Goal: Information Seeking & Learning: Understand process/instructions

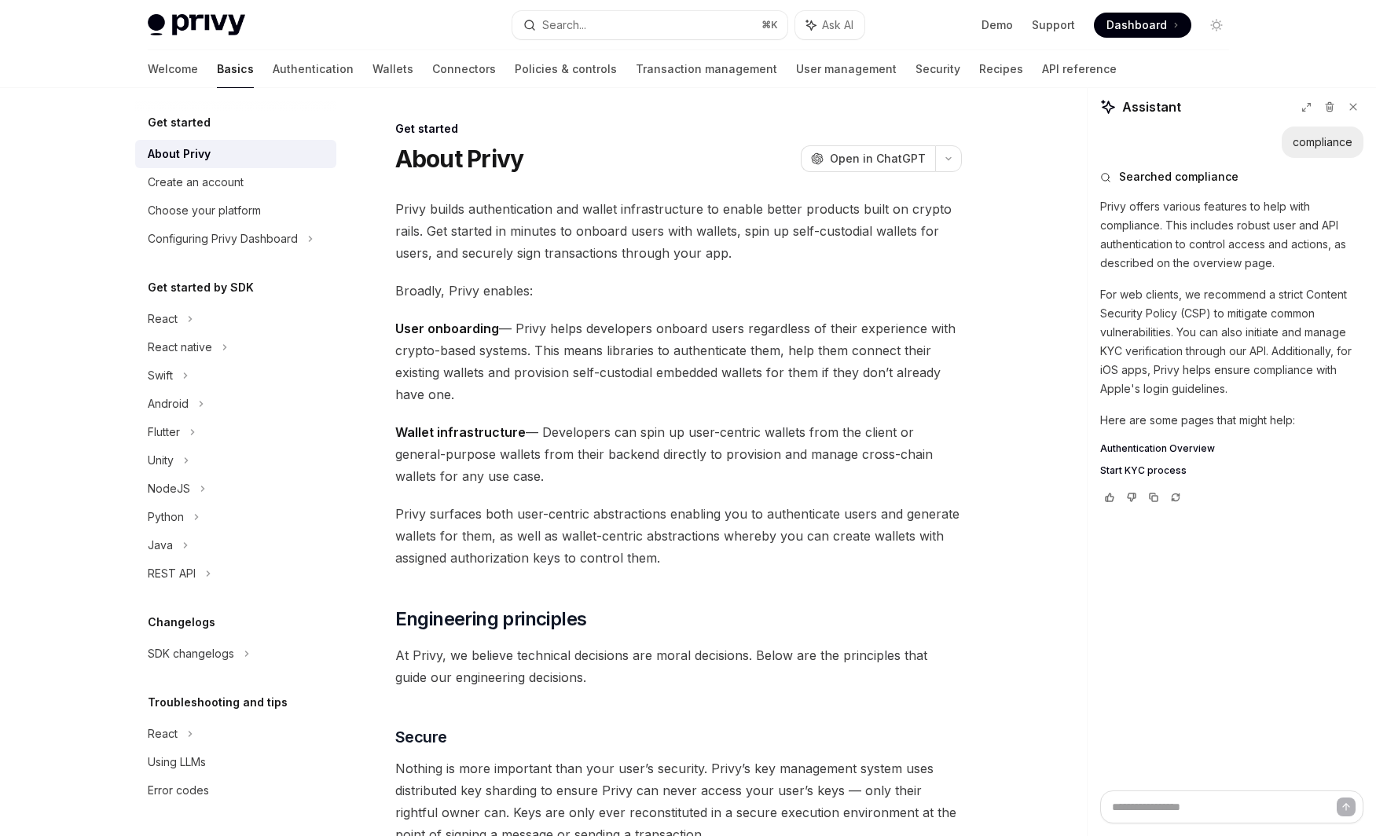
scroll to position [1220, 0]
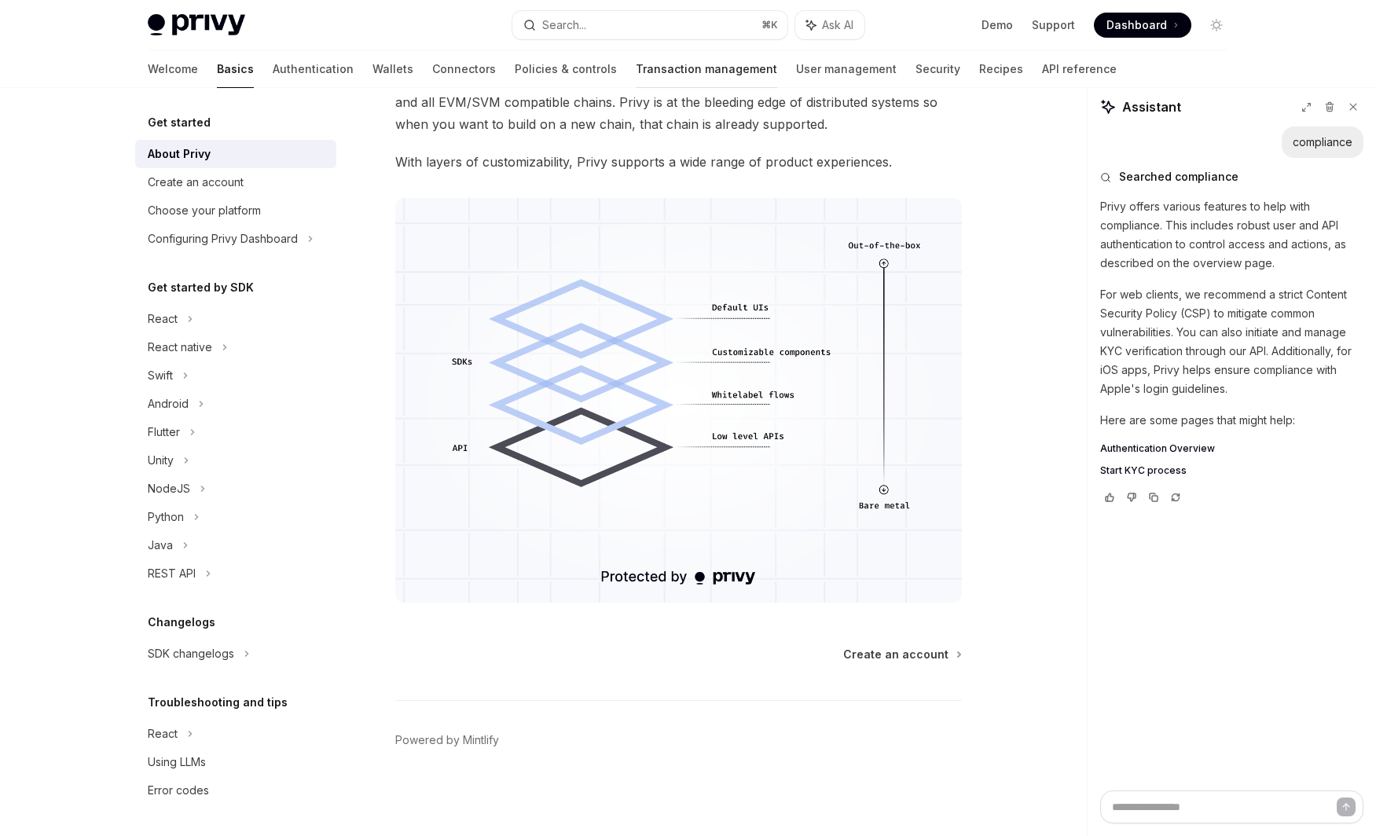
click at [650, 67] on link "Transaction management" at bounding box center [707, 69] width 142 height 38
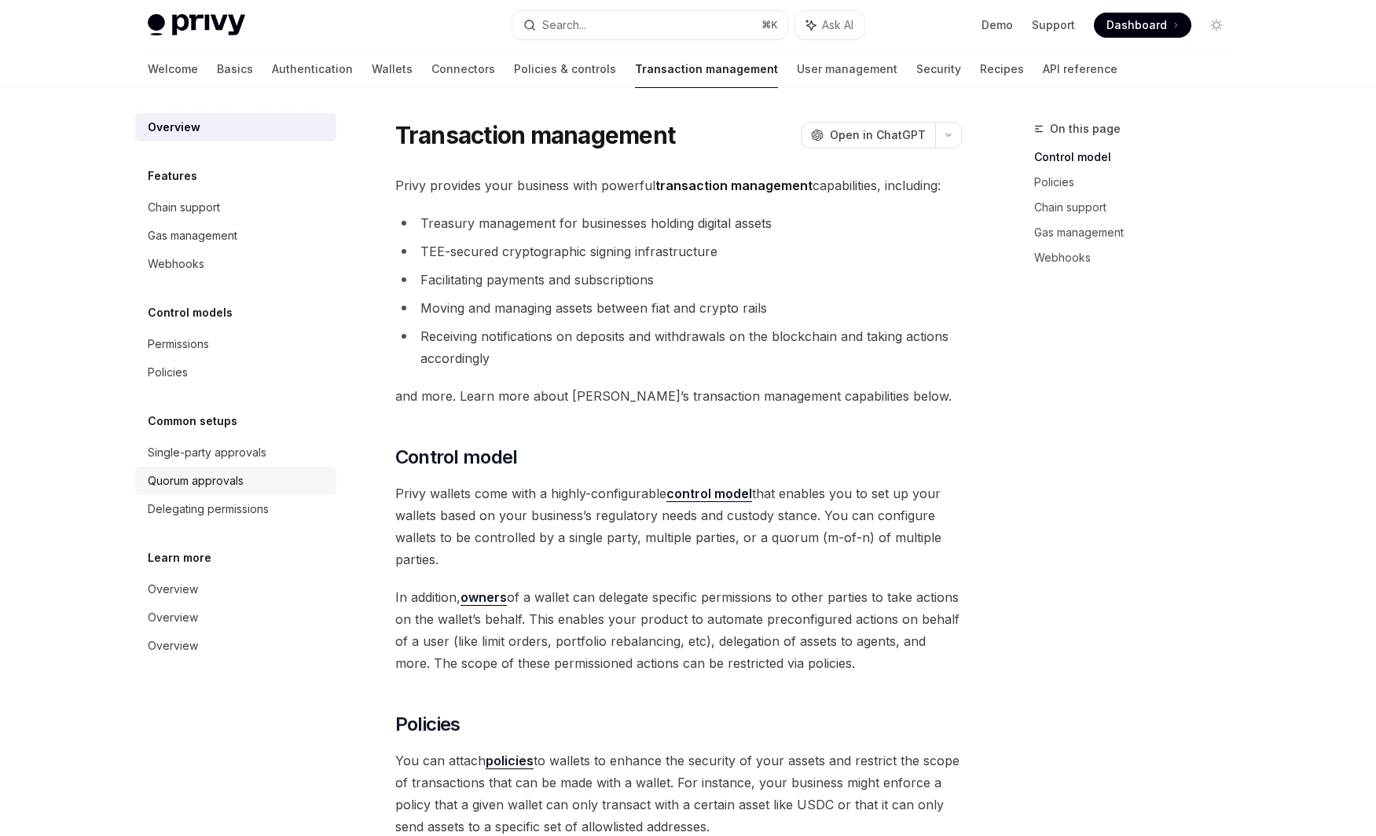
click at [205, 475] on div "Quorum approvals" at bounding box center [196, 481] width 96 height 19
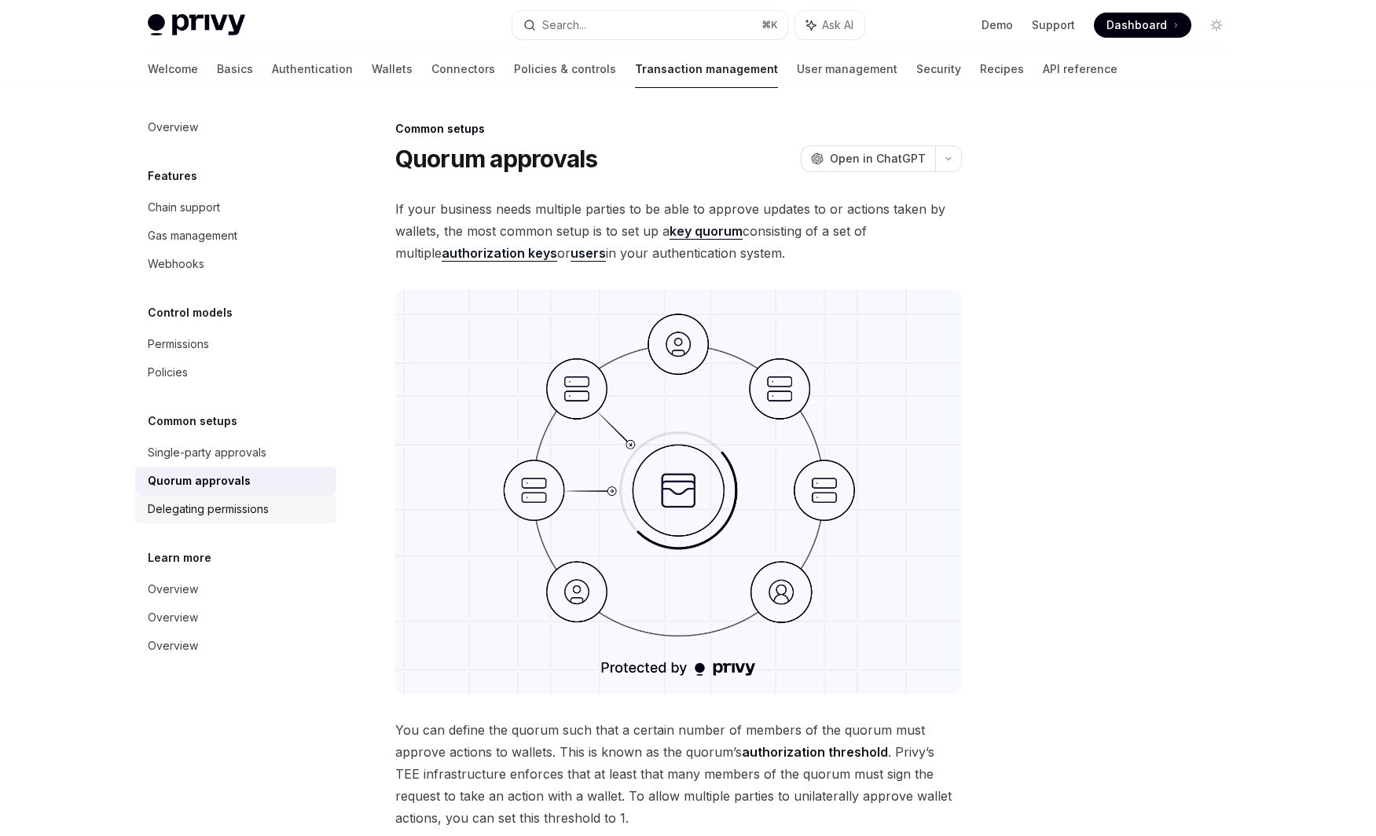
click at [248, 505] on div "Delegating permissions" at bounding box center [208, 509] width 121 height 19
type textarea "*"
